Goal: Information Seeking & Learning: Learn about a topic

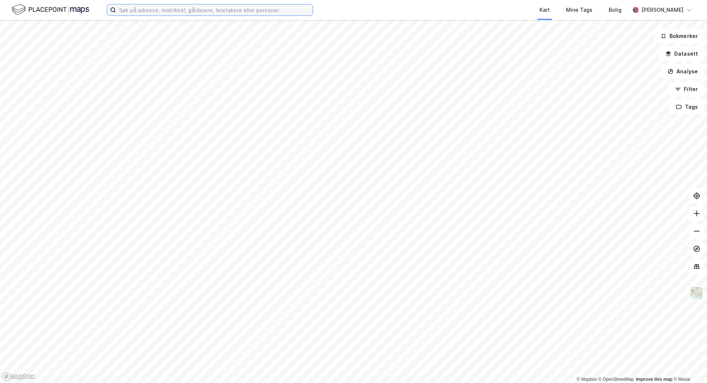
click at [136, 9] on input at bounding box center [214, 9] width 197 height 11
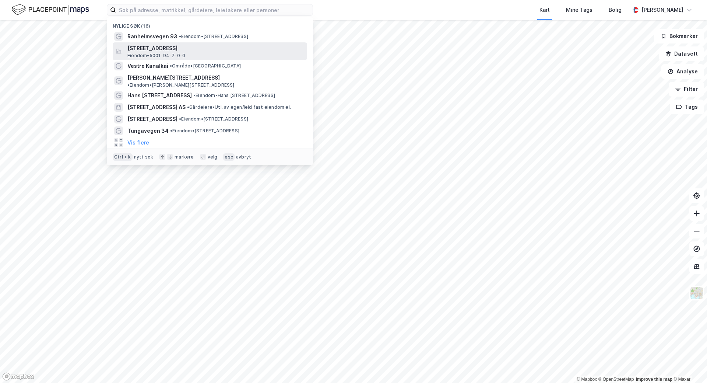
click at [162, 46] on span "[STREET_ADDRESS]" at bounding box center [215, 48] width 177 height 9
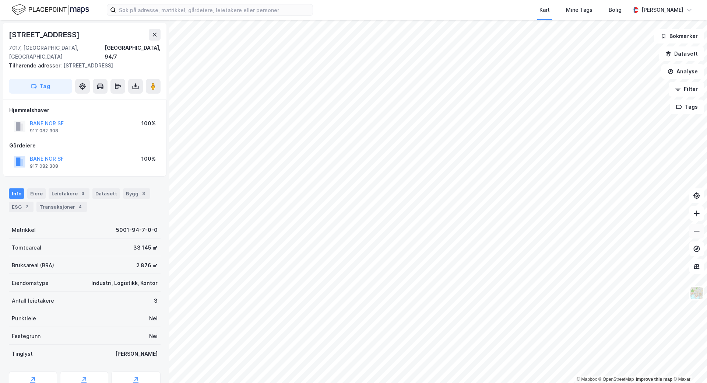
click at [694, 233] on icon at bounding box center [696, 230] width 7 height 7
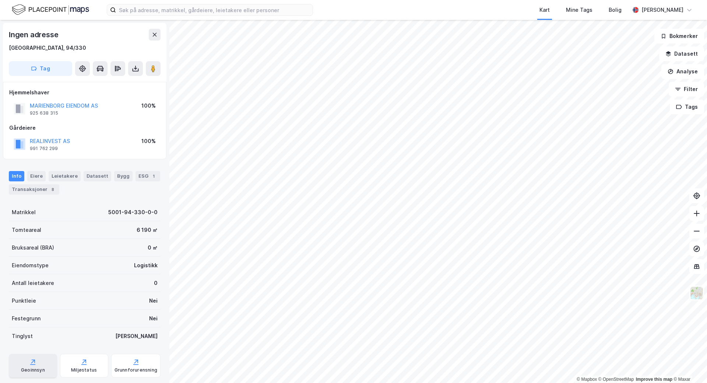
click at [37, 366] on div "Geoinnsyn" at bounding box center [33, 366] width 48 height 24
